Goal: Information Seeking & Learning: Learn about a topic

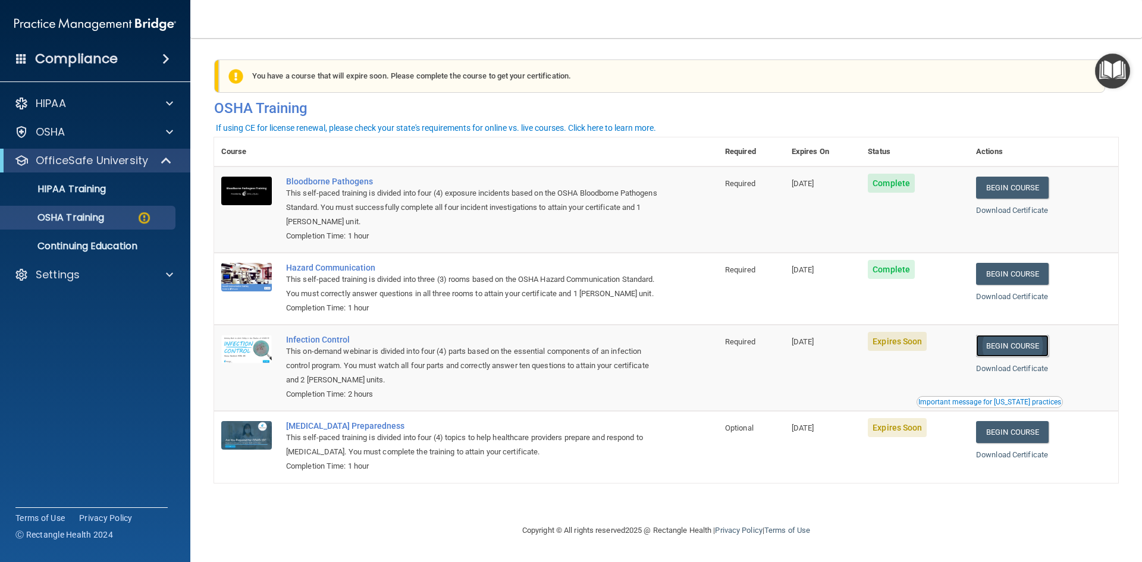
click at [1022, 357] on link "Begin Course" at bounding box center [1012, 346] width 73 height 22
click at [1032, 373] on link "Download Certificate" at bounding box center [1012, 368] width 72 height 9
click at [1009, 443] on link "Begin Course" at bounding box center [1012, 432] width 73 height 22
click at [895, 351] on span "Expires Soon" at bounding box center [897, 341] width 59 height 19
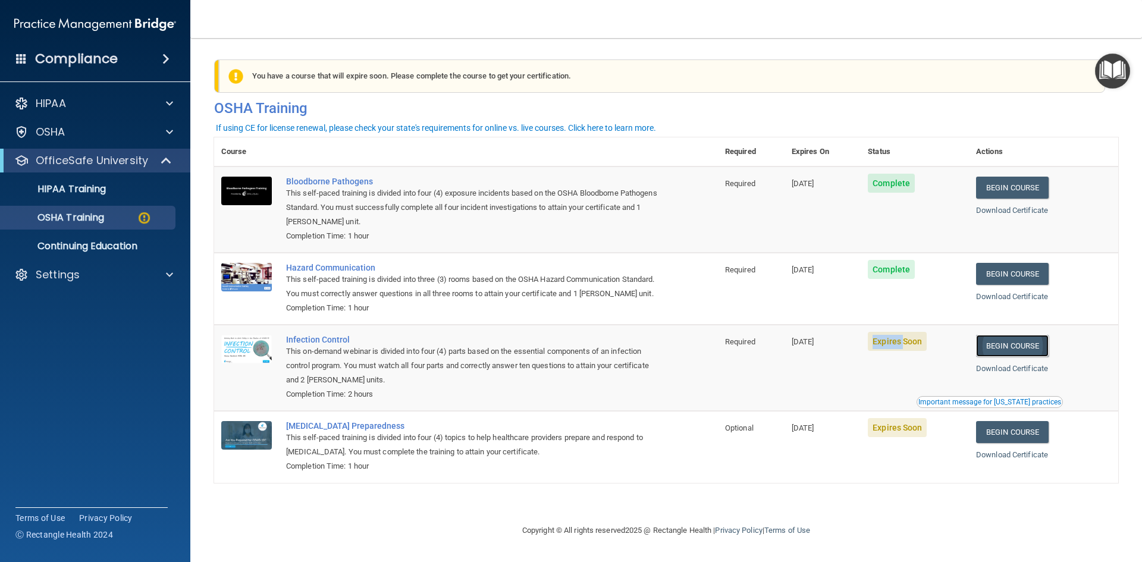
click at [1017, 357] on link "Begin Course" at bounding box center [1012, 346] width 73 height 22
click at [849, 394] on td "10/21/2025" at bounding box center [823, 368] width 76 height 86
click at [1003, 443] on link "Begin Course" at bounding box center [1012, 432] width 73 height 22
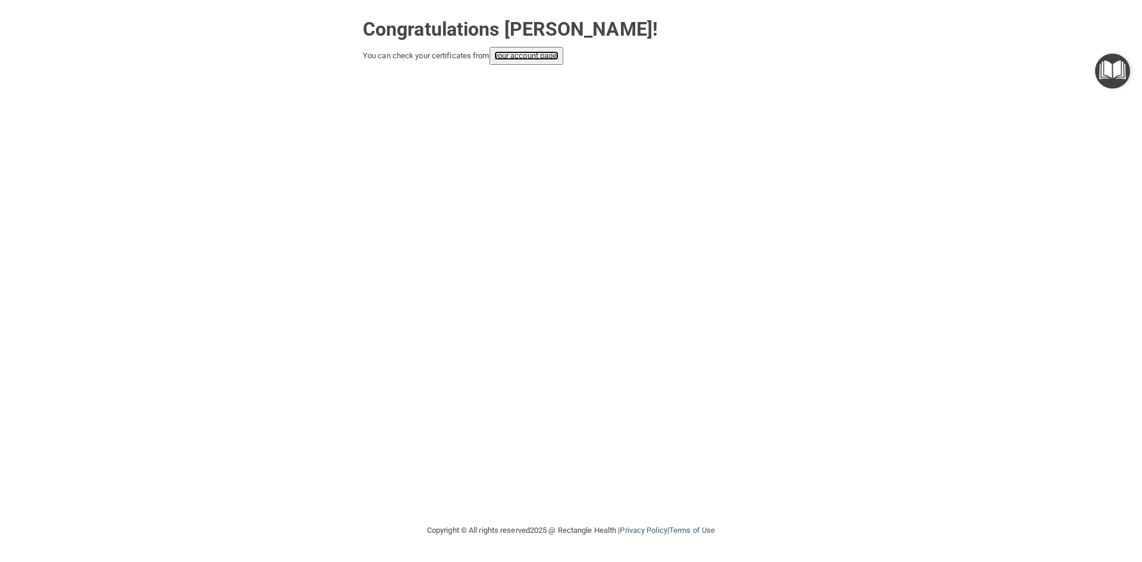
click at [535, 52] on link "your account page!" at bounding box center [526, 55] width 65 height 9
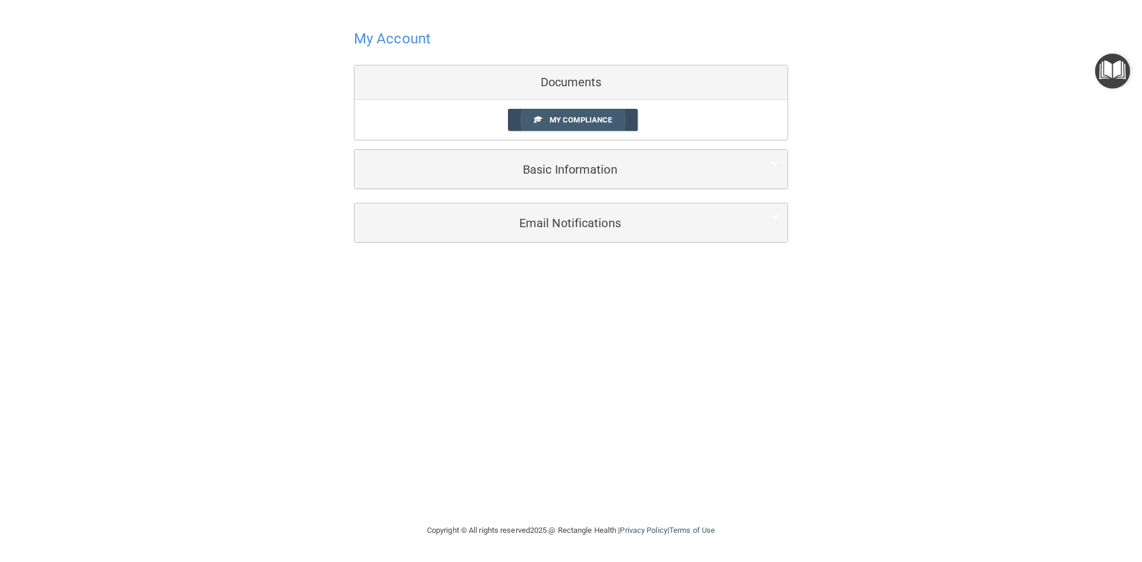
click at [568, 121] on span "My Compliance" at bounding box center [581, 119] width 62 height 9
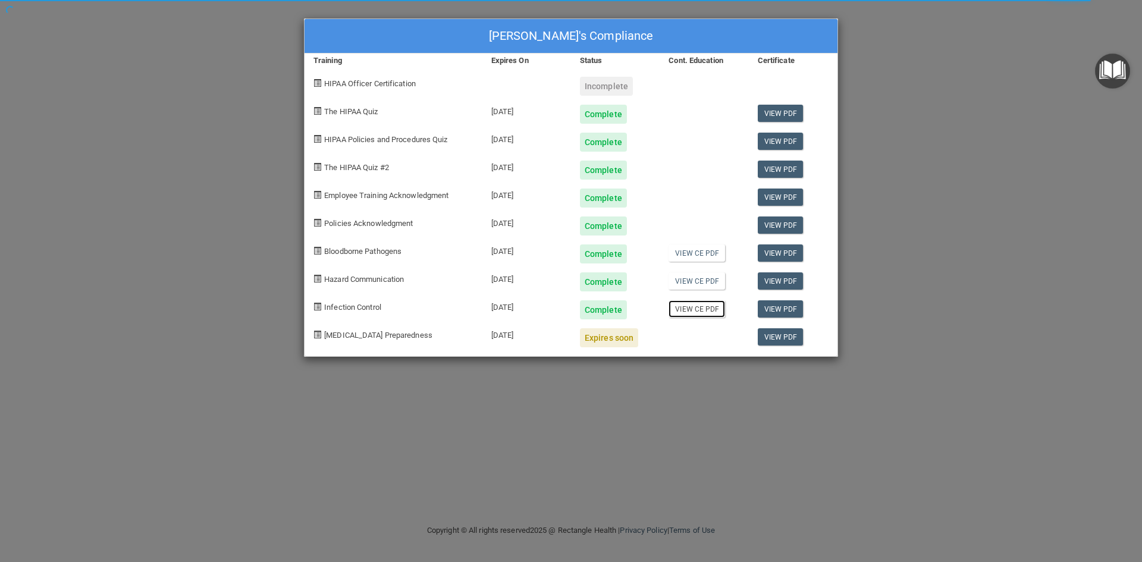
click at [706, 309] on link "View CE PDF" at bounding box center [697, 308] width 57 height 17
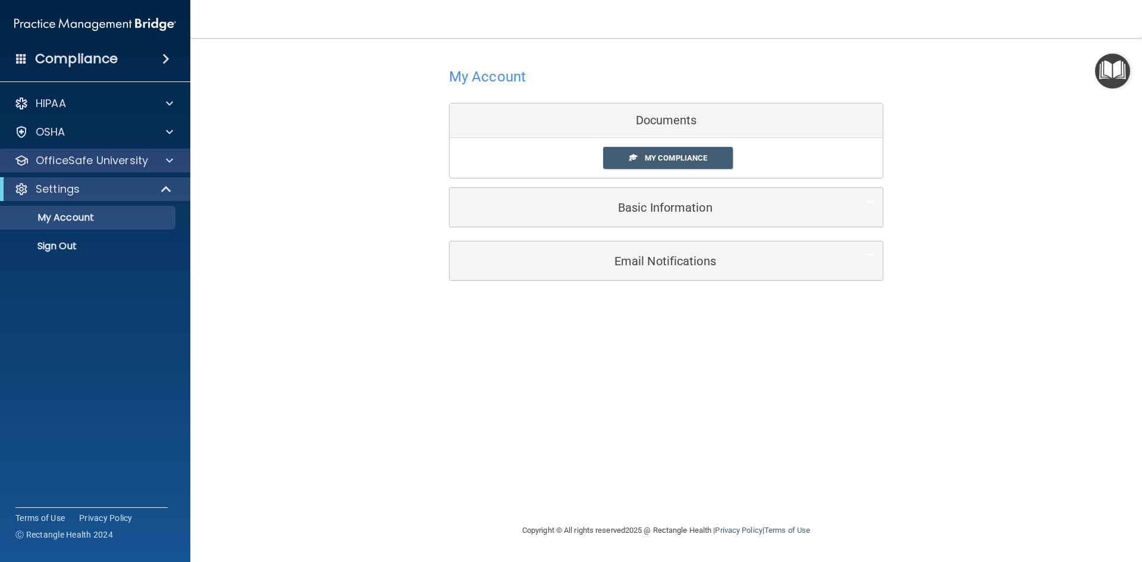
click at [89, 171] on div "OfficeSafe University" at bounding box center [95, 161] width 191 height 24
click at [164, 169] on div "OfficeSafe University" at bounding box center [95, 161] width 191 height 24
click at [167, 165] on span at bounding box center [169, 160] width 7 height 14
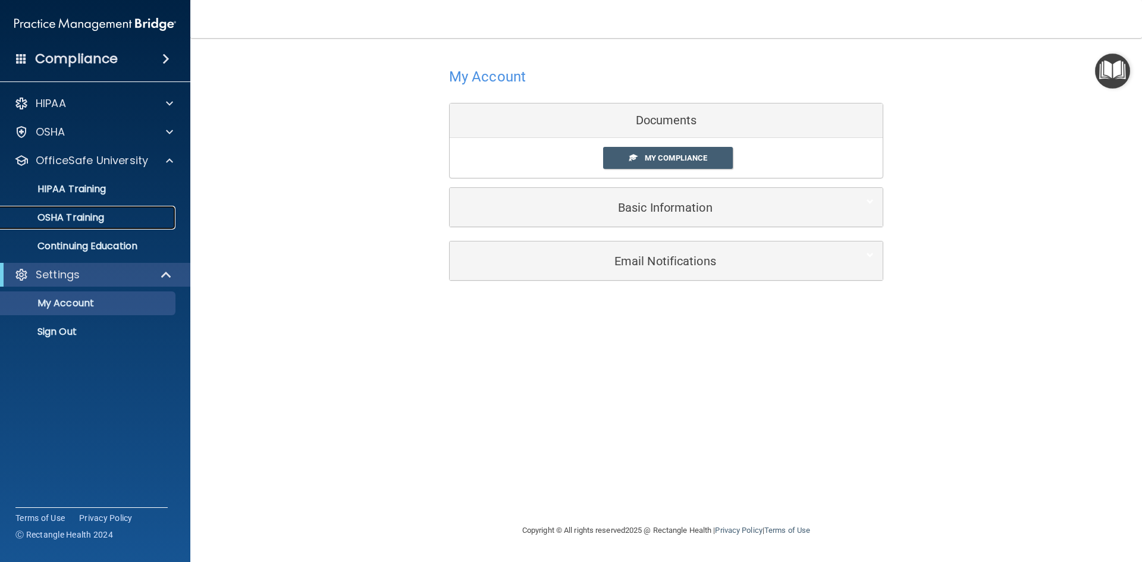
click at [119, 218] on div "OSHA Training" at bounding box center [89, 218] width 162 height 12
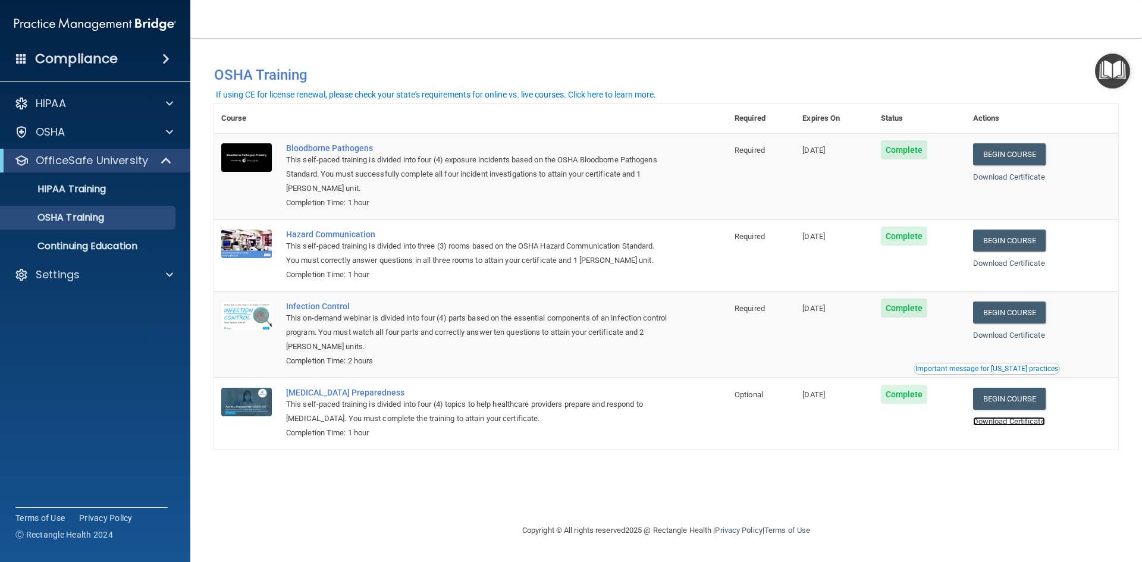
click at [1002, 422] on link "Download Certificate" at bounding box center [1009, 421] width 72 height 9
